Goal: Ask a question

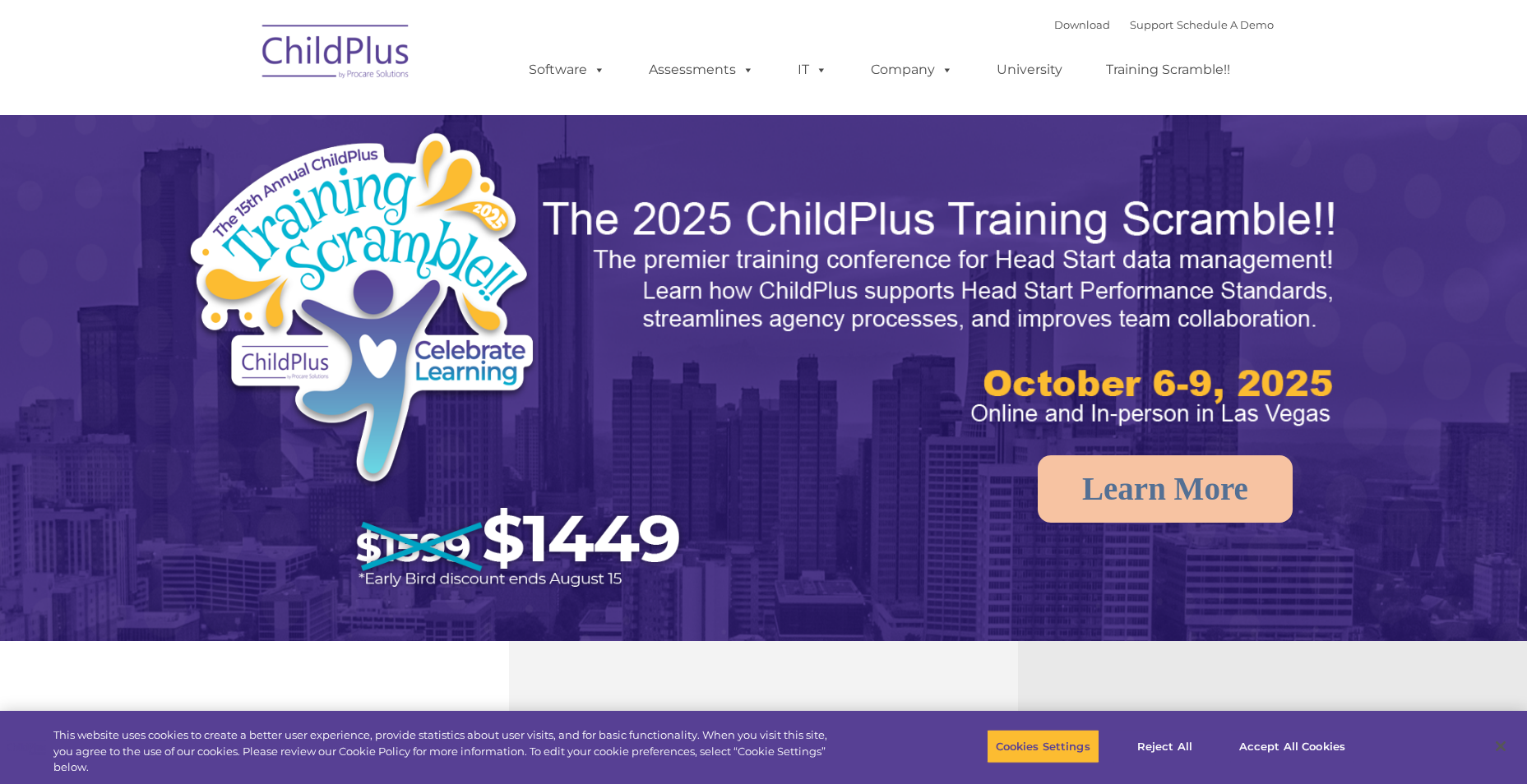
select select "MEDIUM"
click at [1130, 25] on link "Support" at bounding box center [1151, 25] width 44 height 14
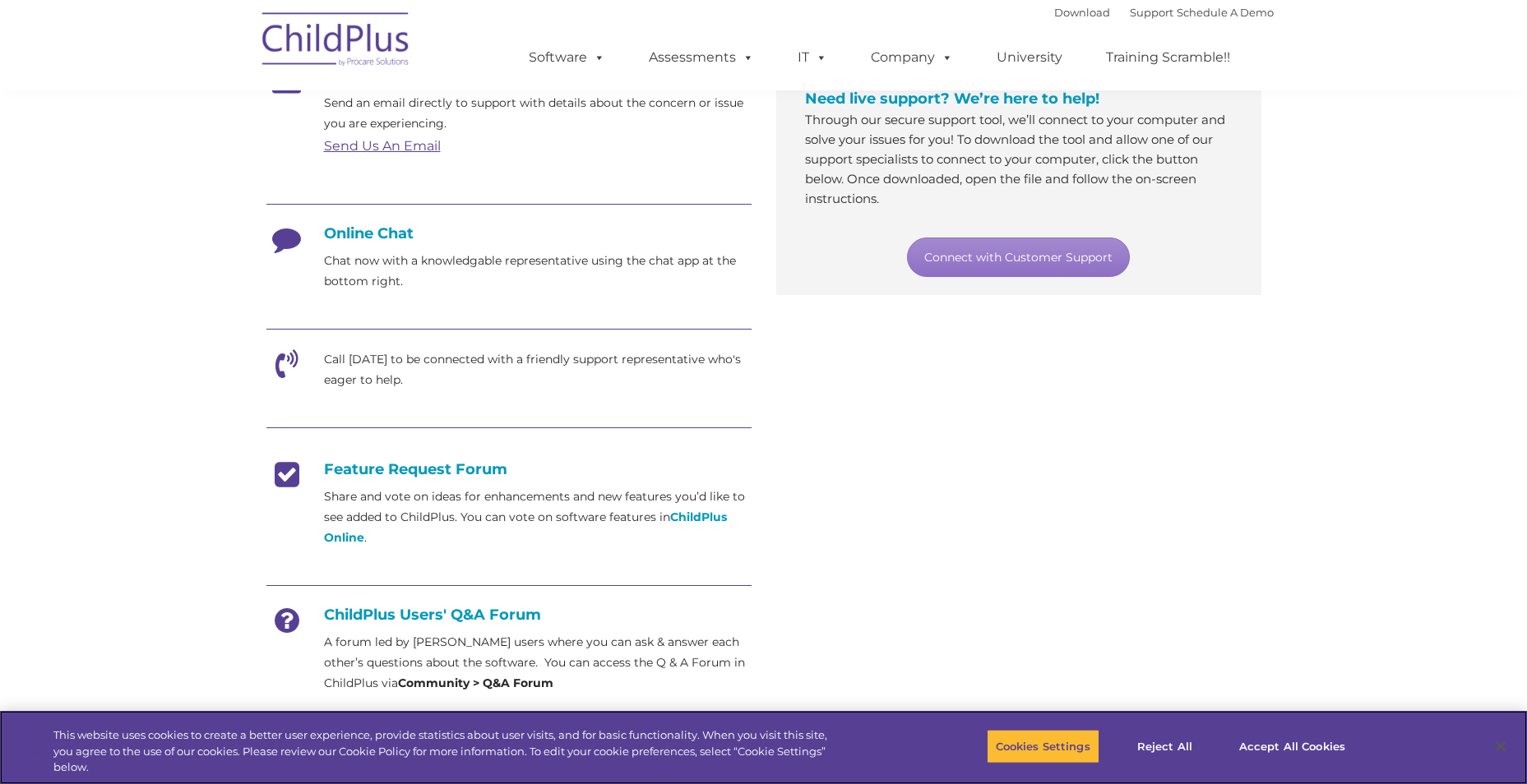
scroll to position [329, 0]
click at [280, 349] on icon at bounding box center [287, 368] width 41 height 41
click at [289, 369] on icon at bounding box center [287, 368] width 41 height 41
click at [290, 369] on icon at bounding box center [287, 368] width 41 height 41
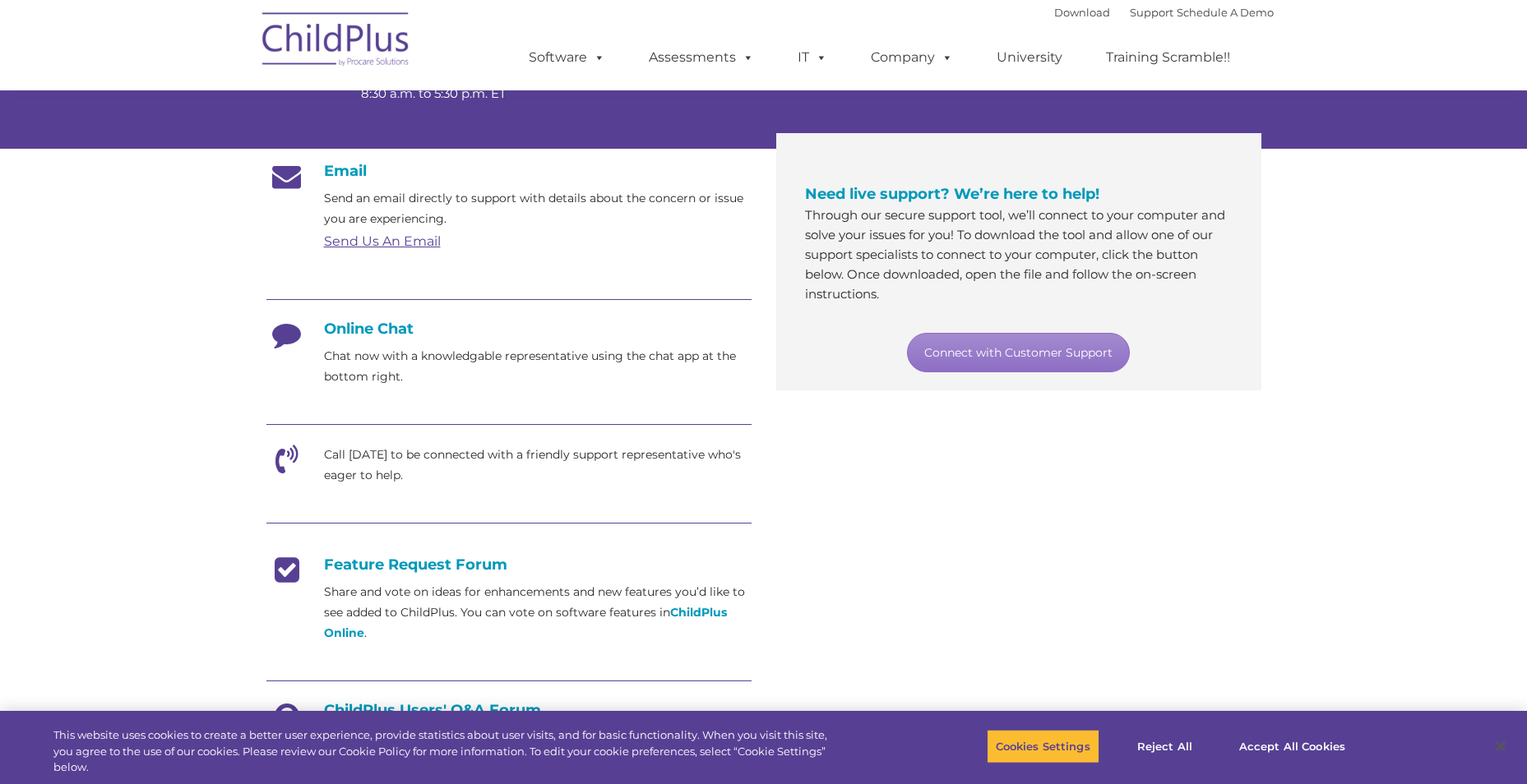
scroll to position [219, 0]
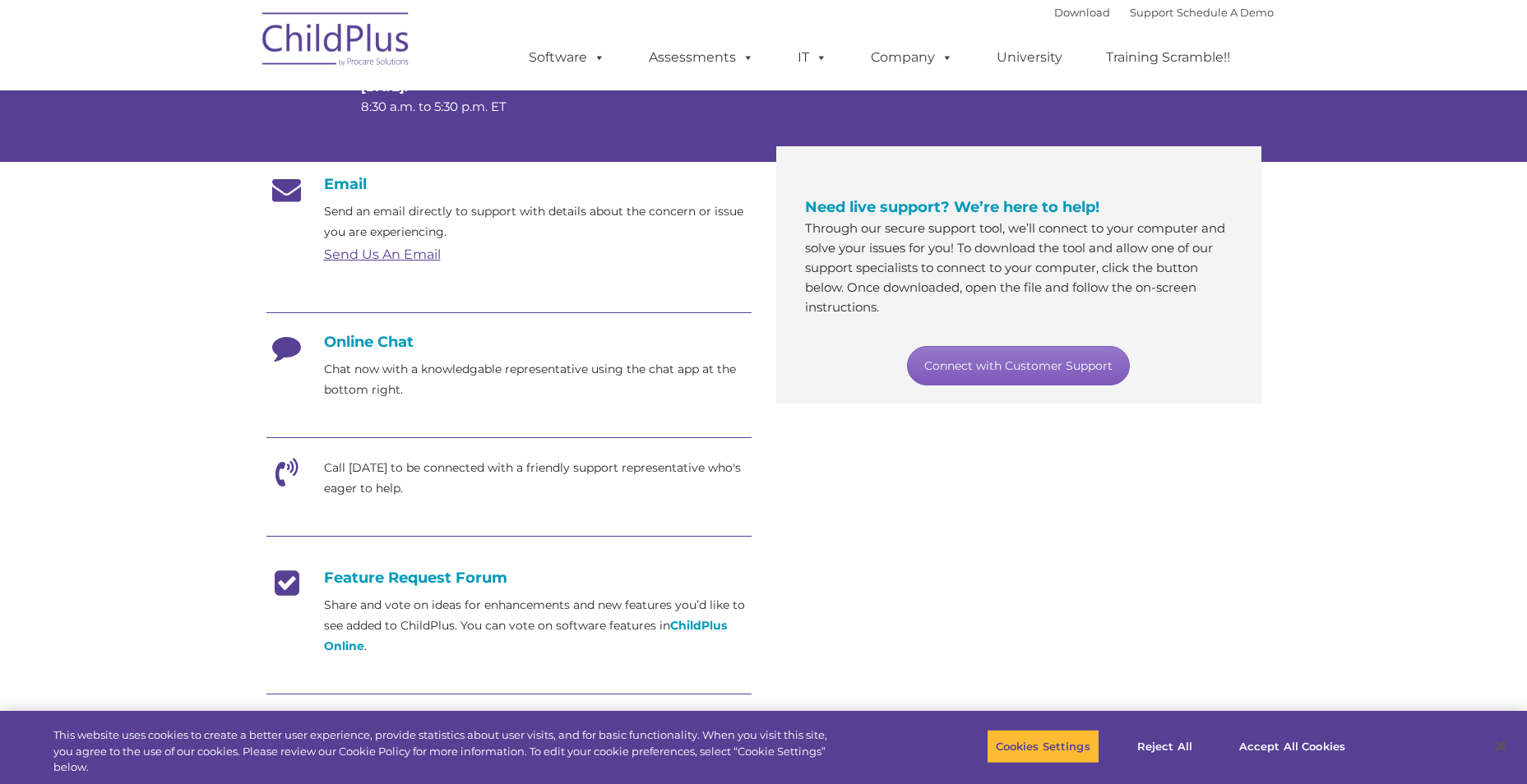
click at [1003, 356] on link "Connect with Customer Support" at bounding box center [1018, 366] width 223 height 40
click at [1038, 369] on link "Connect with Customer Support" at bounding box center [1018, 366] width 223 height 40
click at [1411, 374] on section "Customer Support Need help with ChildPlus? We offer many convenient ways to con…" at bounding box center [763, 414] width 1527 height 1267
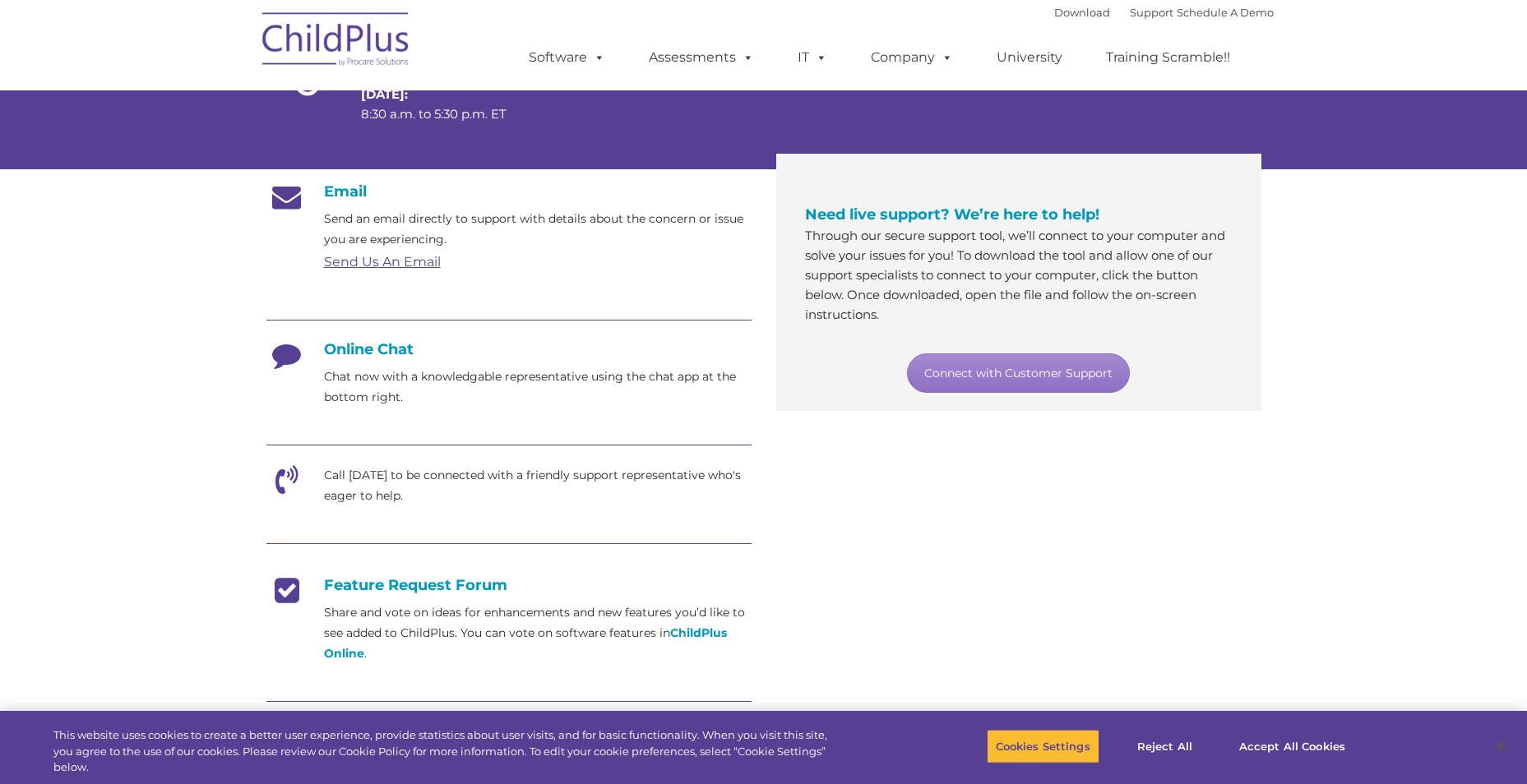
scroll to position [0, 0]
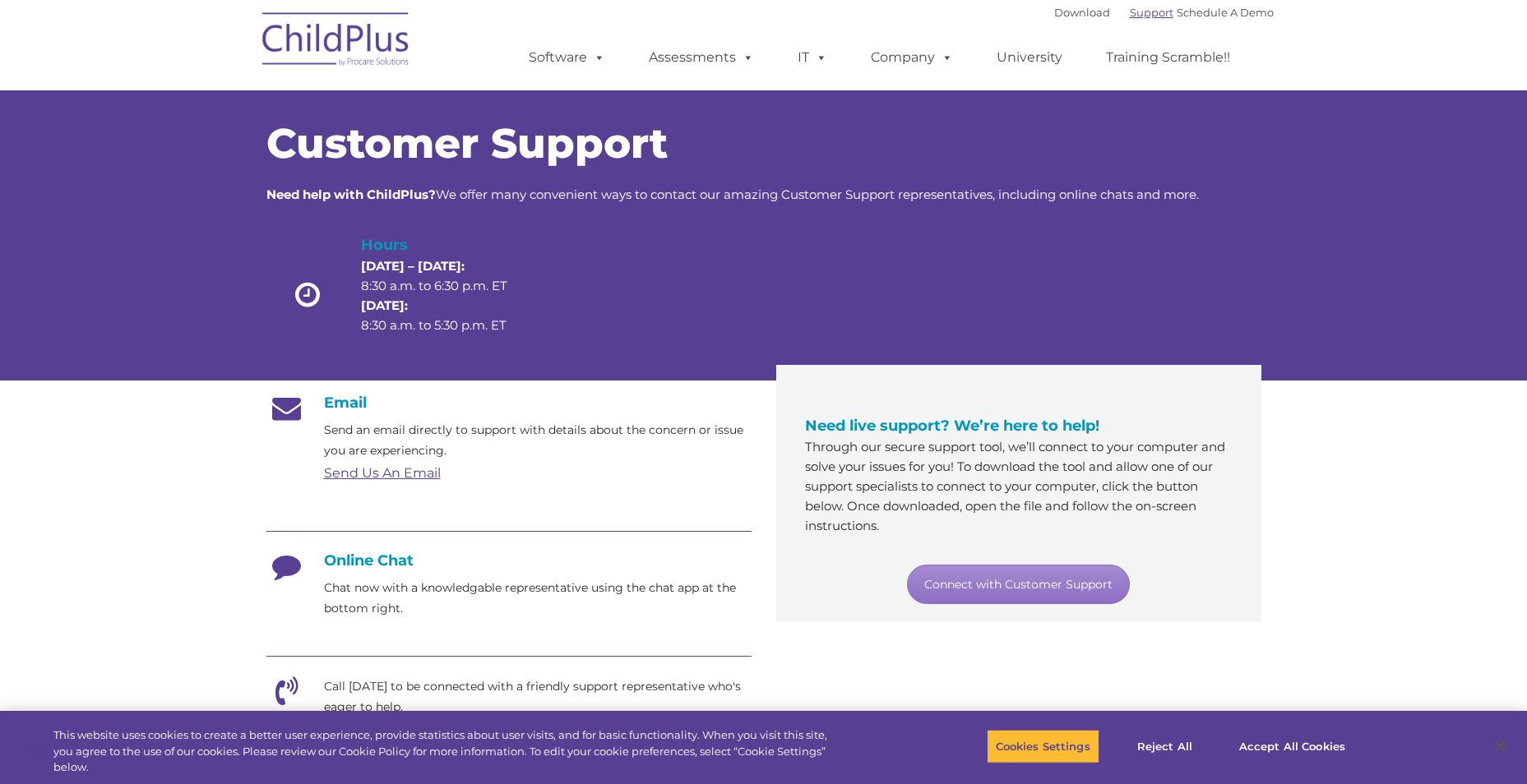
click at [1138, 15] on link "Support" at bounding box center [1151, 13] width 44 height 14
